Goal: Download file/media

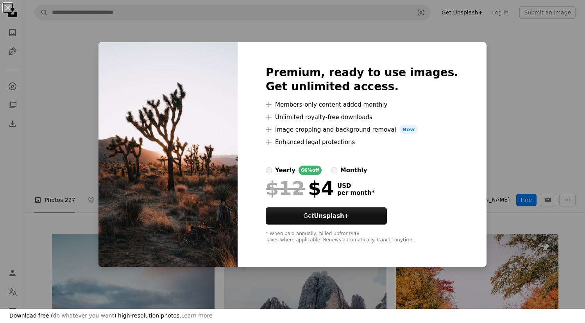
scroll to position [4352, 0]
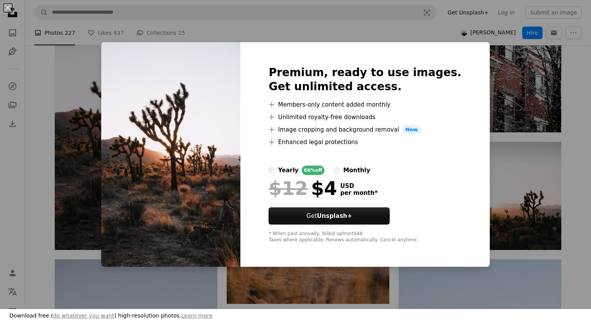
click at [574, 134] on div "An X shape Premium, ready to use images. Get unlimited access. A plus sign Memb…" at bounding box center [295, 161] width 591 height 323
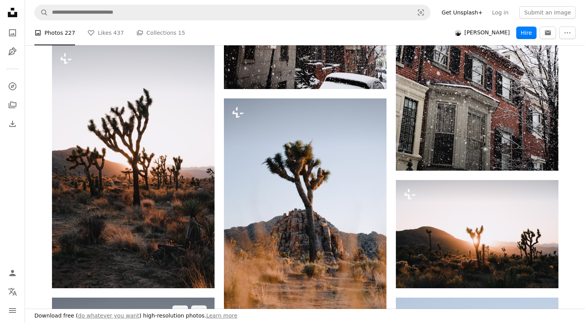
scroll to position [4316, 0]
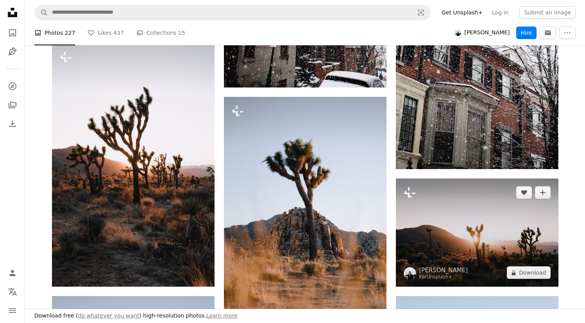
click at [481, 223] on img at bounding box center [477, 233] width 163 height 108
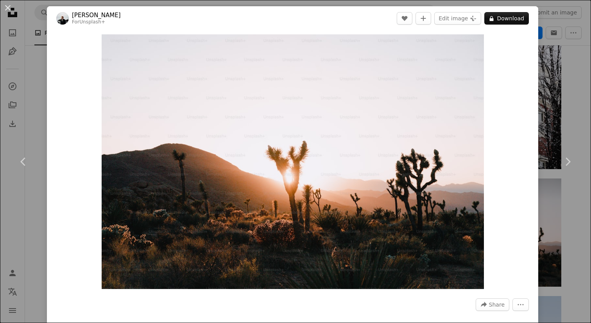
click at [570, 80] on div "An X shape Chevron left Chevron right [PERSON_NAME] For Unsplash+ A heart A plu…" at bounding box center [295, 161] width 591 height 323
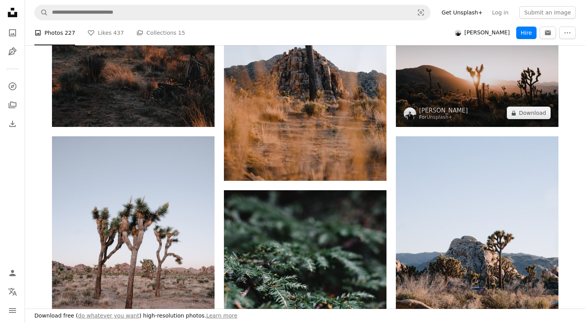
scroll to position [4510, 0]
